Goal: Task Accomplishment & Management: Manage account settings

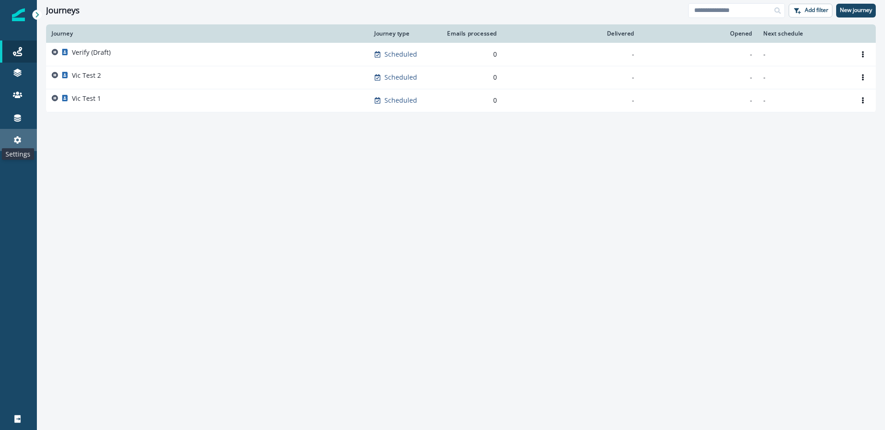
click at [18, 142] on icon at bounding box center [17, 139] width 7 height 7
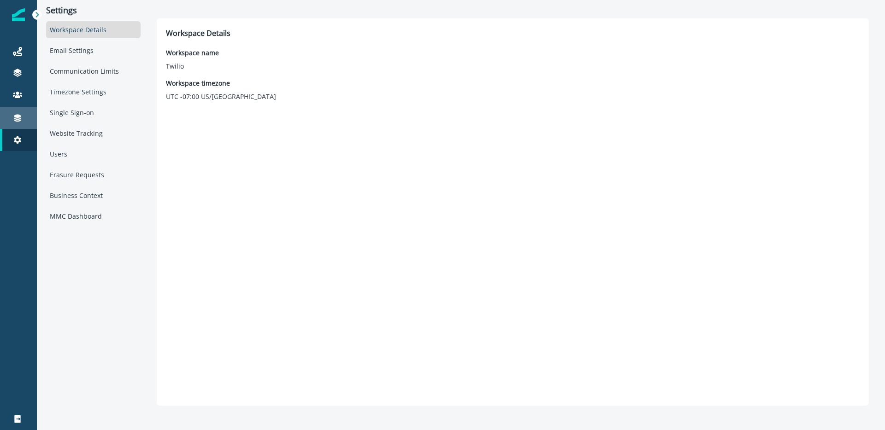
click at [14, 118] on icon at bounding box center [17, 118] width 7 height 7
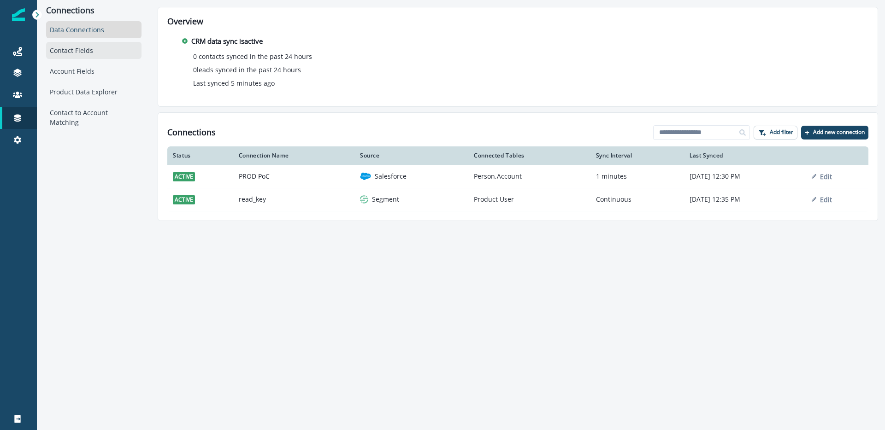
click at [98, 54] on div "Contact Fields" at bounding box center [93, 50] width 95 height 17
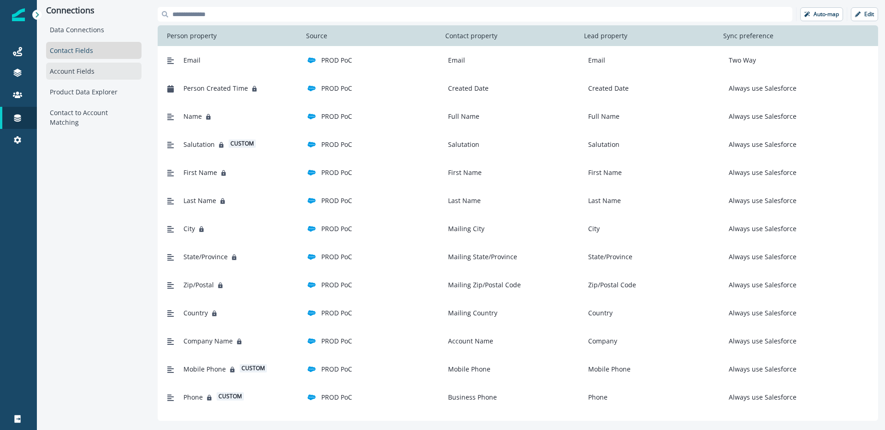
click at [95, 66] on div "Account Fields" at bounding box center [93, 71] width 95 height 17
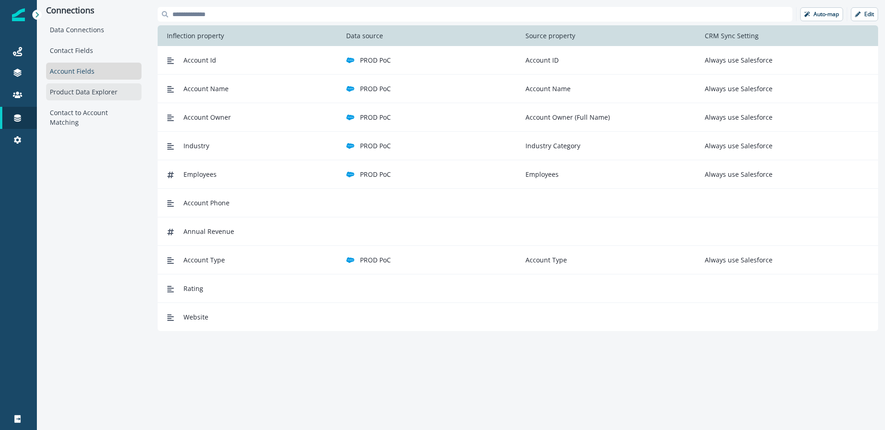
click at [89, 86] on div "Product Data Explorer" at bounding box center [93, 91] width 95 height 17
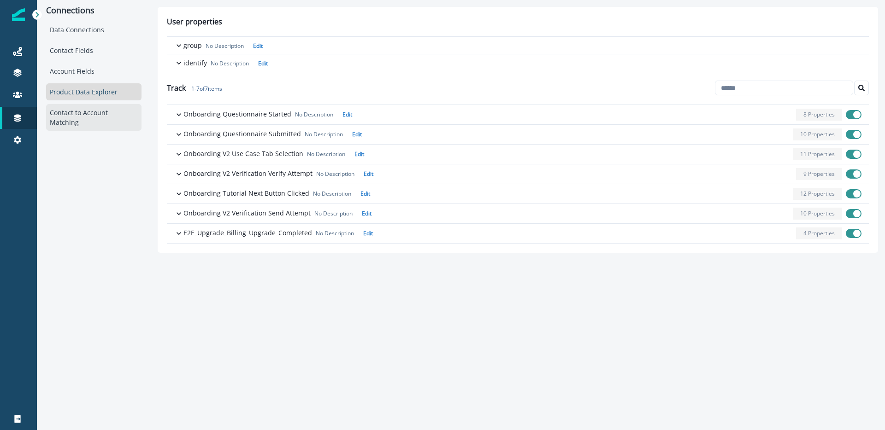
click at [100, 112] on div "Contact to Account Matching" at bounding box center [93, 117] width 95 height 27
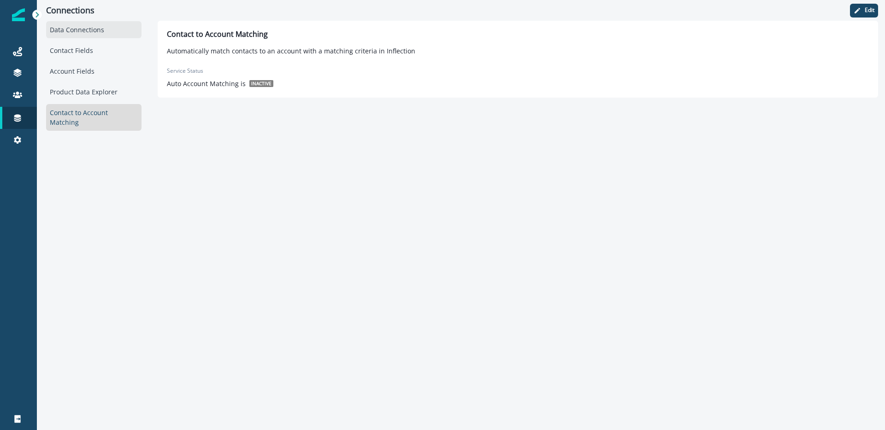
click at [77, 30] on div "Data Connections" at bounding box center [93, 29] width 95 height 17
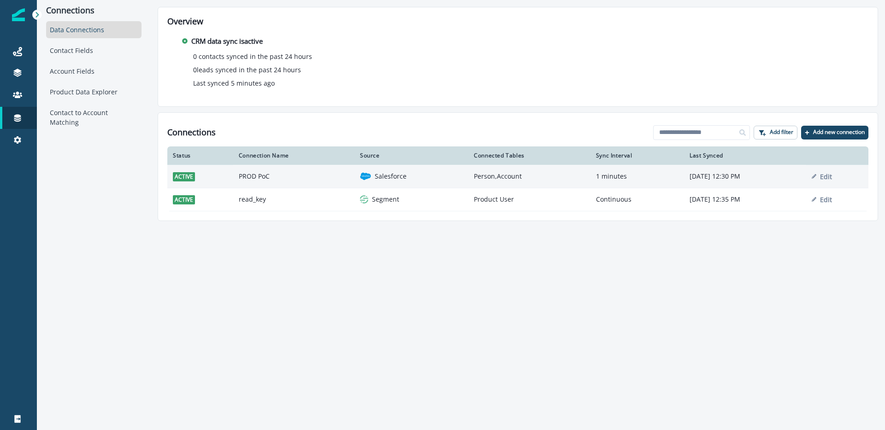
click at [375, 179] on p "Salesforce" at bounding box center [391, 176] width 32 height 9
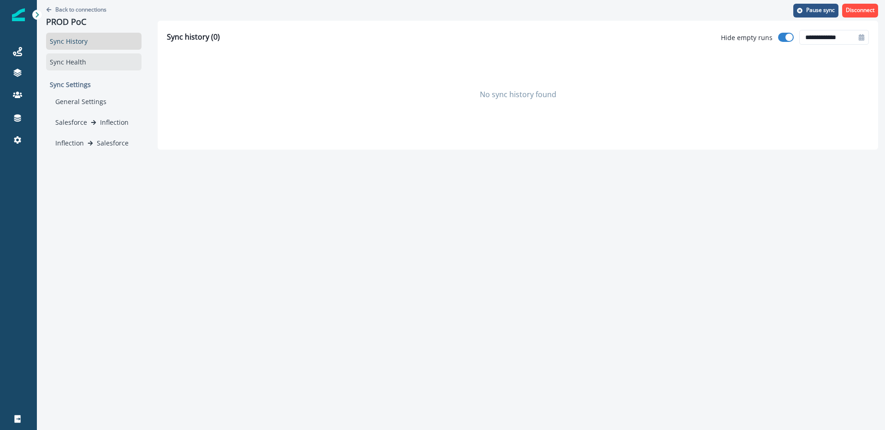
click at [95, 55] on div "Sync Health" at bounding box center [93, 61] width 95 height 17
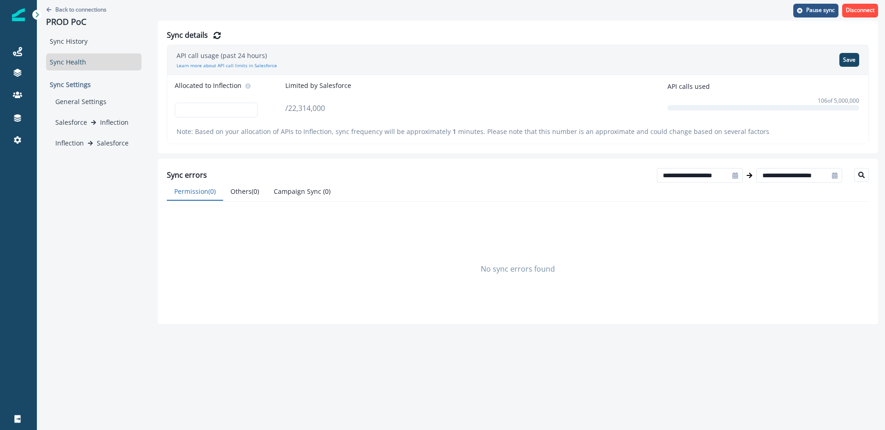
click at [99, 87] on p "Sync Settings" at bounding box center [93, 84] width 95 height 17
click at [97, 98] on div "General Settings" at bounding box center [97, 101] width 90 height 17
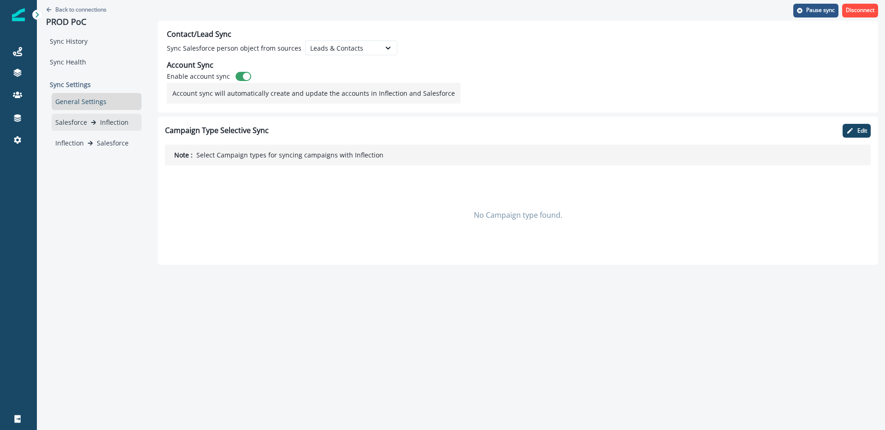
click at [100, 125] on p "Inflection" at bounding box center [114, 123] width 29 height 10
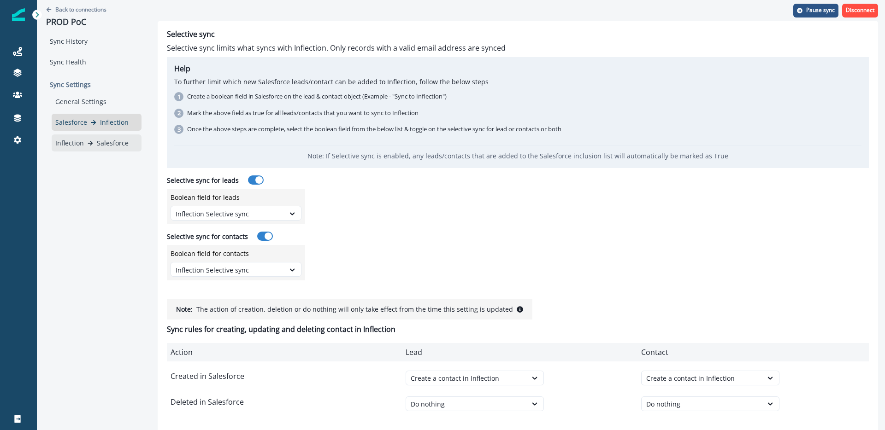
click at [99, 141] on p "Salesforce" at bounding box center [113, 143] width 32 height 10
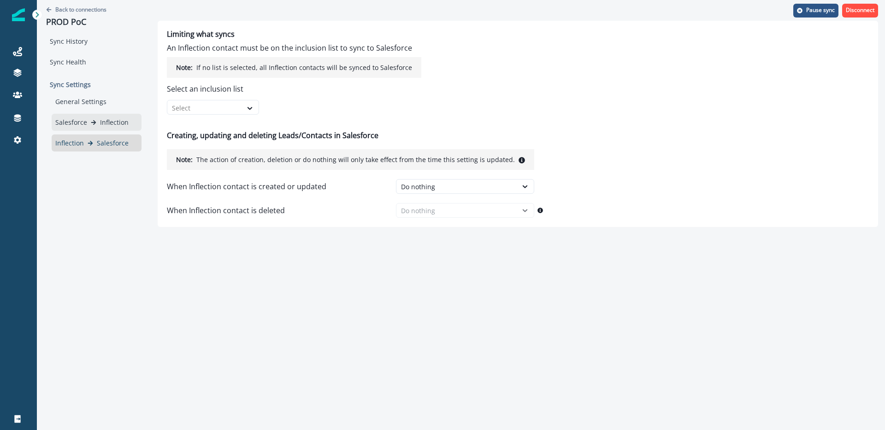
click at [100, 127] on div "Salesforce Inflection" at bounding box center [97, 122] width 90 height 17
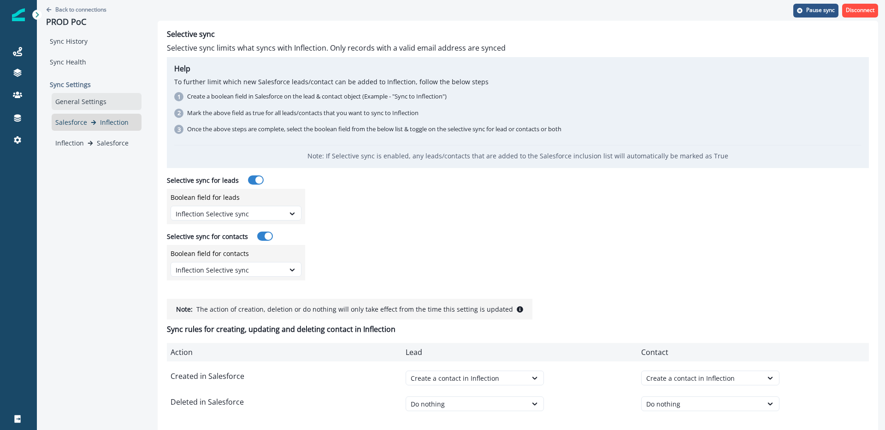
click at [83, 100] on div "General Settings" at bounding box center [97, 101] width 90 height 17
